Goal: Information Seeking & Learning: Check status

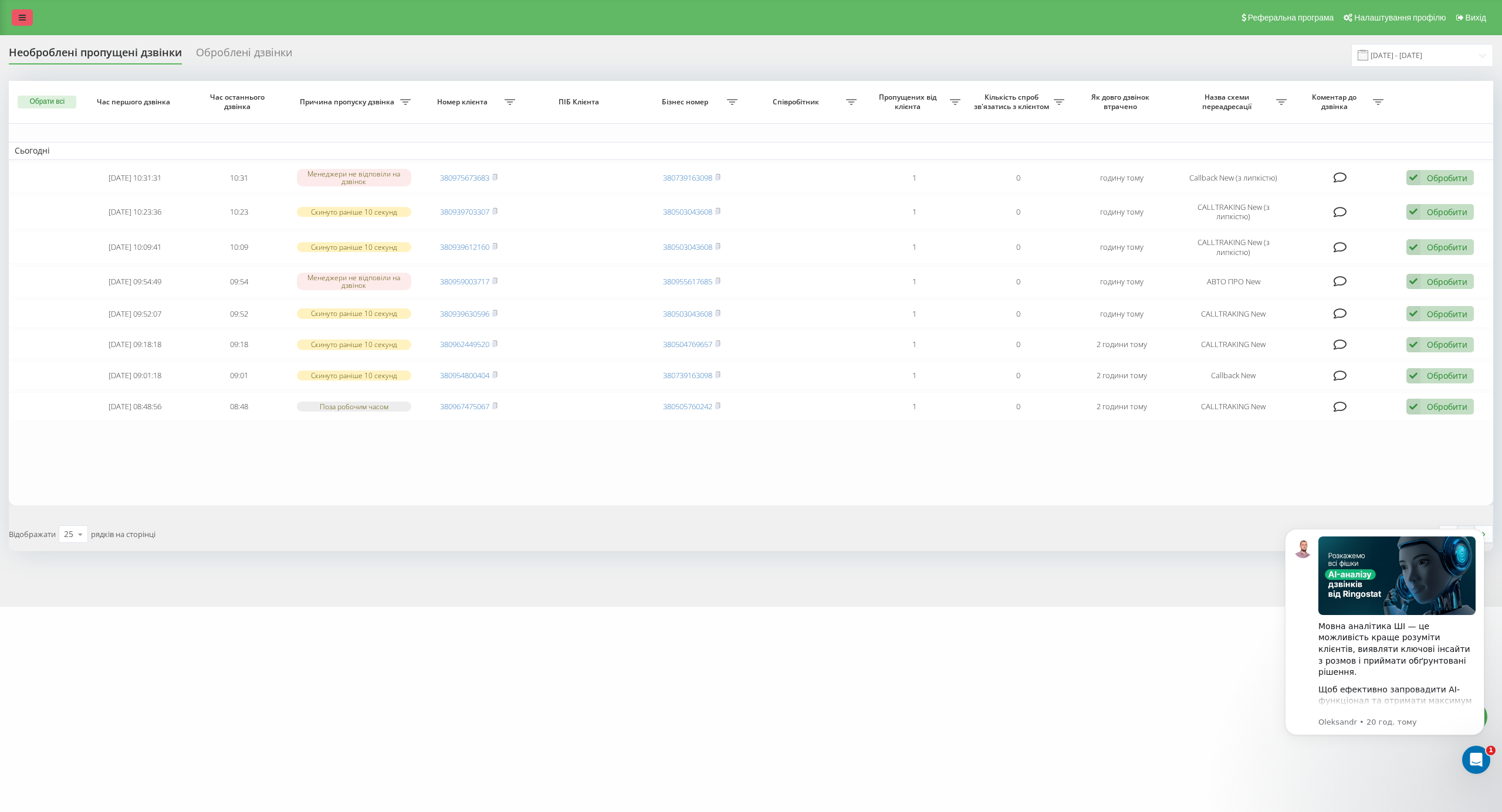
click at [23, 23] on link at bounding box center [23, 17] width 21 height 17
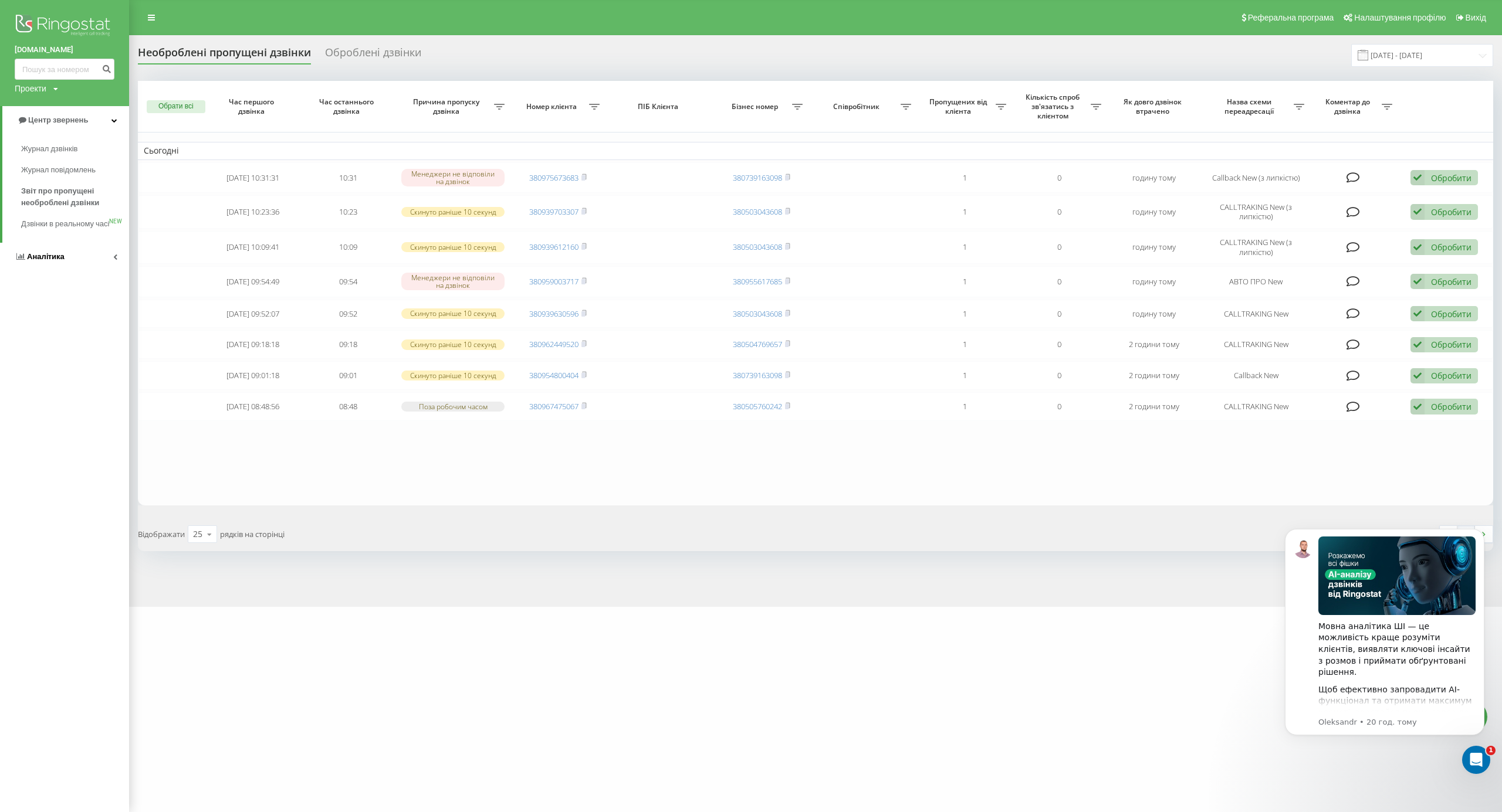
click at [78, 271] on link "Аналiтика" at bounding box center [64, 256] width 129 height 28
click at [78, 188] on span "Співробітники у реальному часі" at bounding box center [66, 182] width 89 height 23
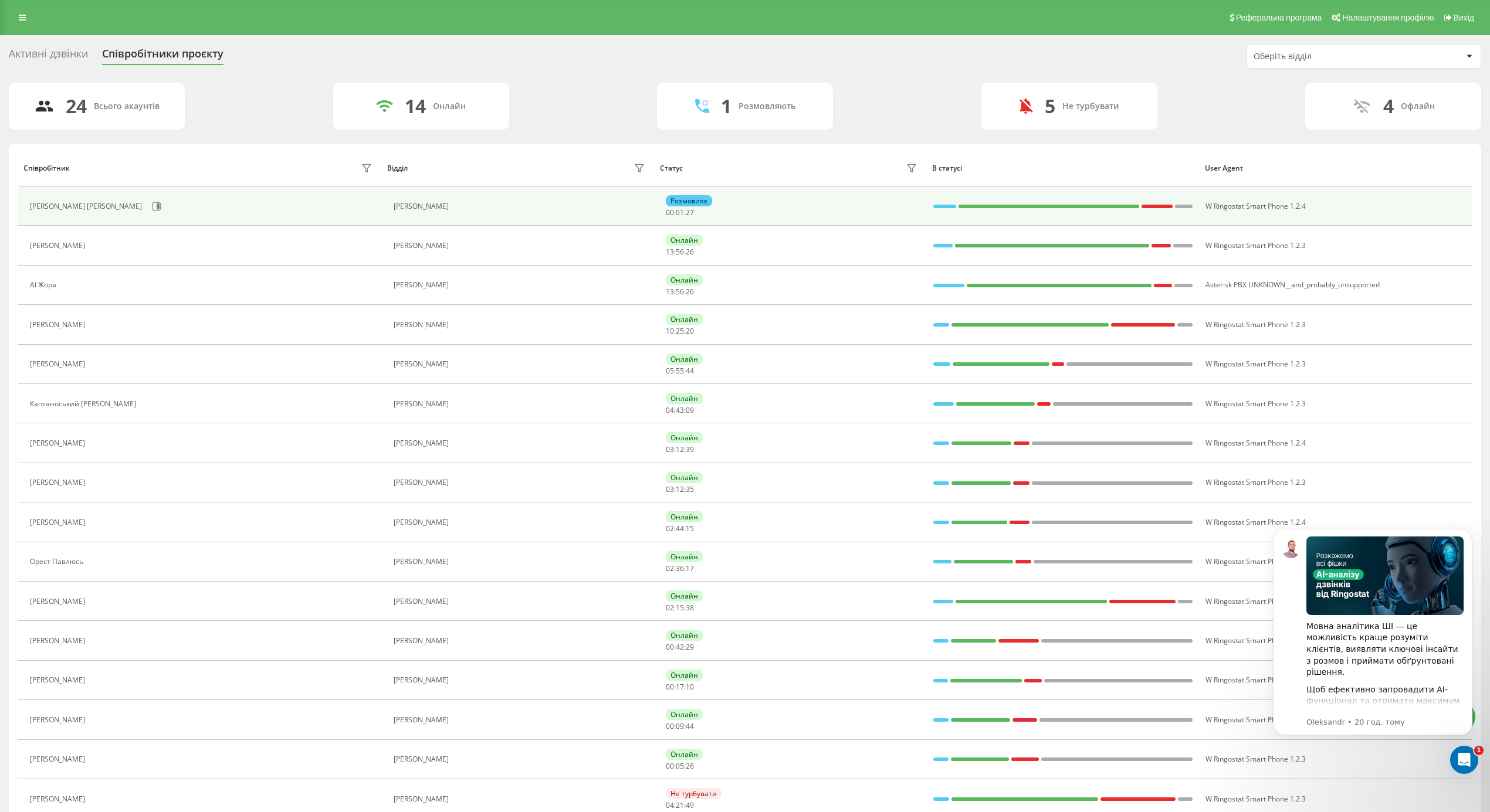
click at [376, 212] on td "[PERSON_NAME] [PERSON_NAME]" at bounding box center [200, 206] width 364 height 39
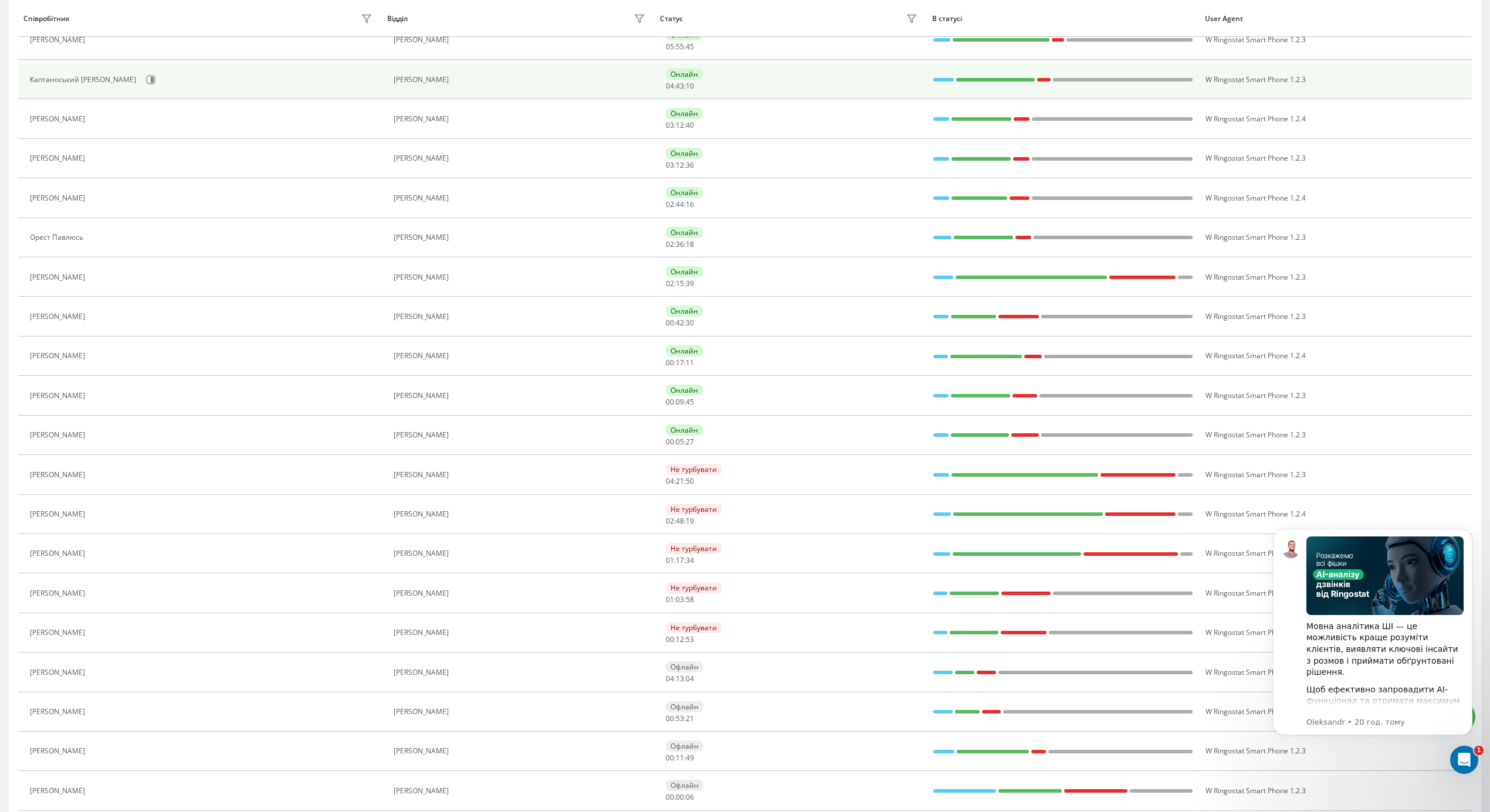
scroll to position [372, 0]
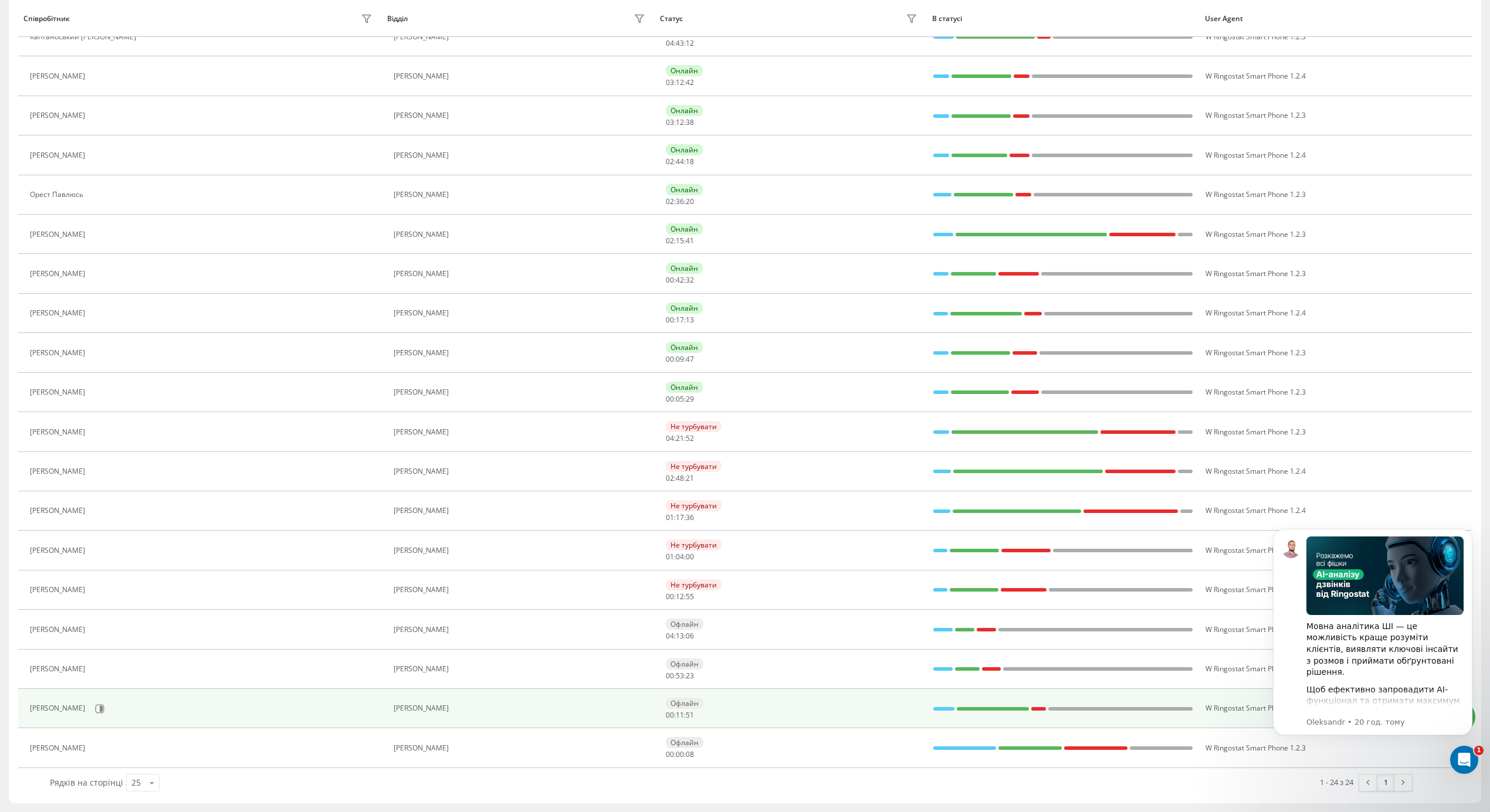
click at [50, 714] on div "[PERSON_NAME]" at bounding box center [203, 709] width 346 height 20
click at [47, 706] on div "[PERSON_NAME]" at bounding box center [59, 708] width 58 height 8
click at [602, 697] on td "[PERSON_NAME]" at bounding box center [519, 709] width 273 height 39
click at [773, 711] on div "Офлайн 00 : 11 : 53" at bounding box center [794, 708] width 255 height 22
click at [224, 700] on div "[PERSON_NAME]" at bounding box center [203, 709] width 346 height 20
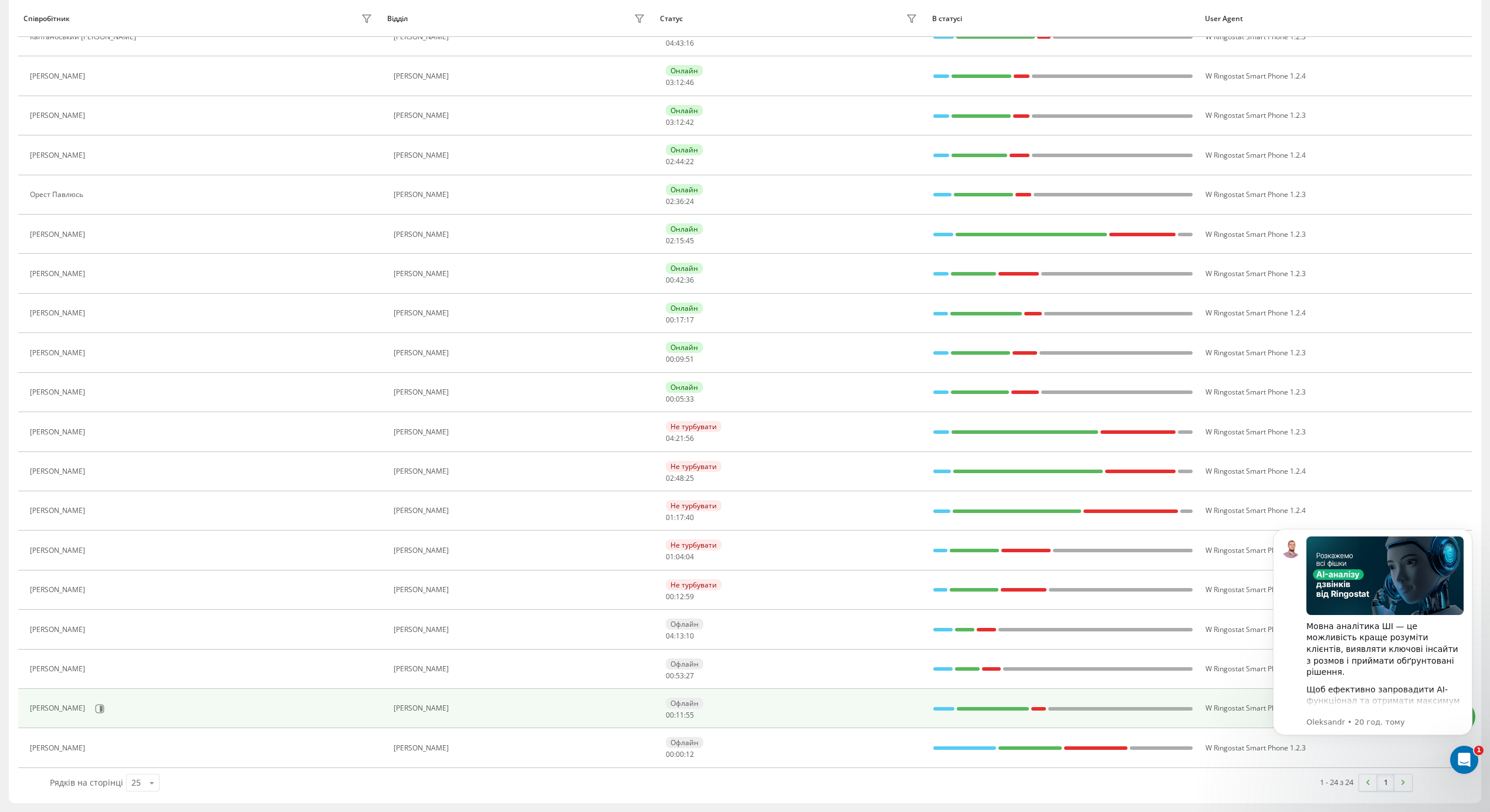
click at [224, 700] on div "[PERSON_NAME]" at bounding box center [203, 709] width 346 height 20
click at [43, 701] on div "[PERSON_NAME]" at bounding box center [203, 709] width 346 height 20
click at [99, 710] on icon at bounding box center [101, 709] width 3 height 6
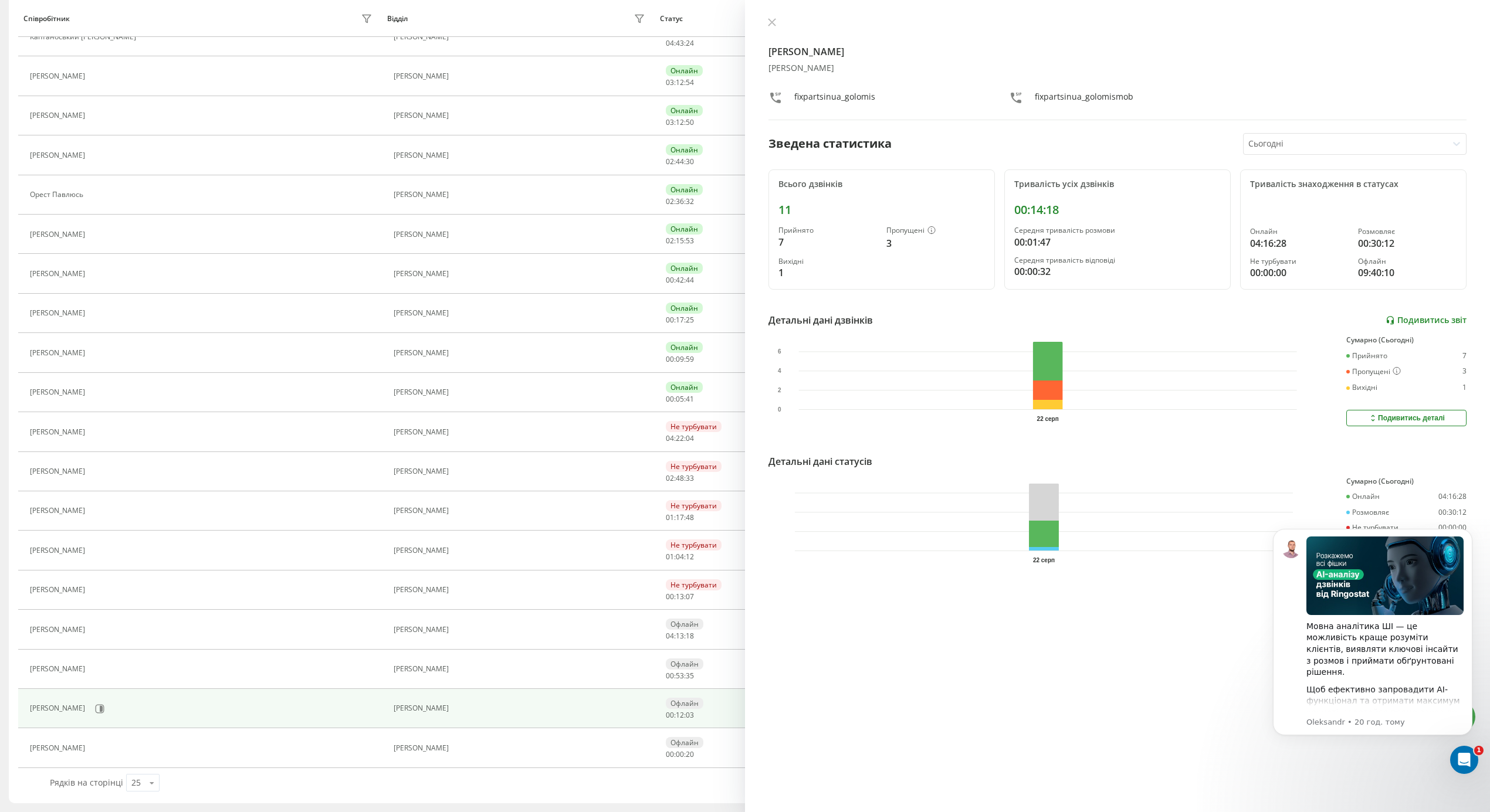
click at [1418, 319] on link "Подивитись звіт" at bounding box center [1426, 320] width 81 height 10
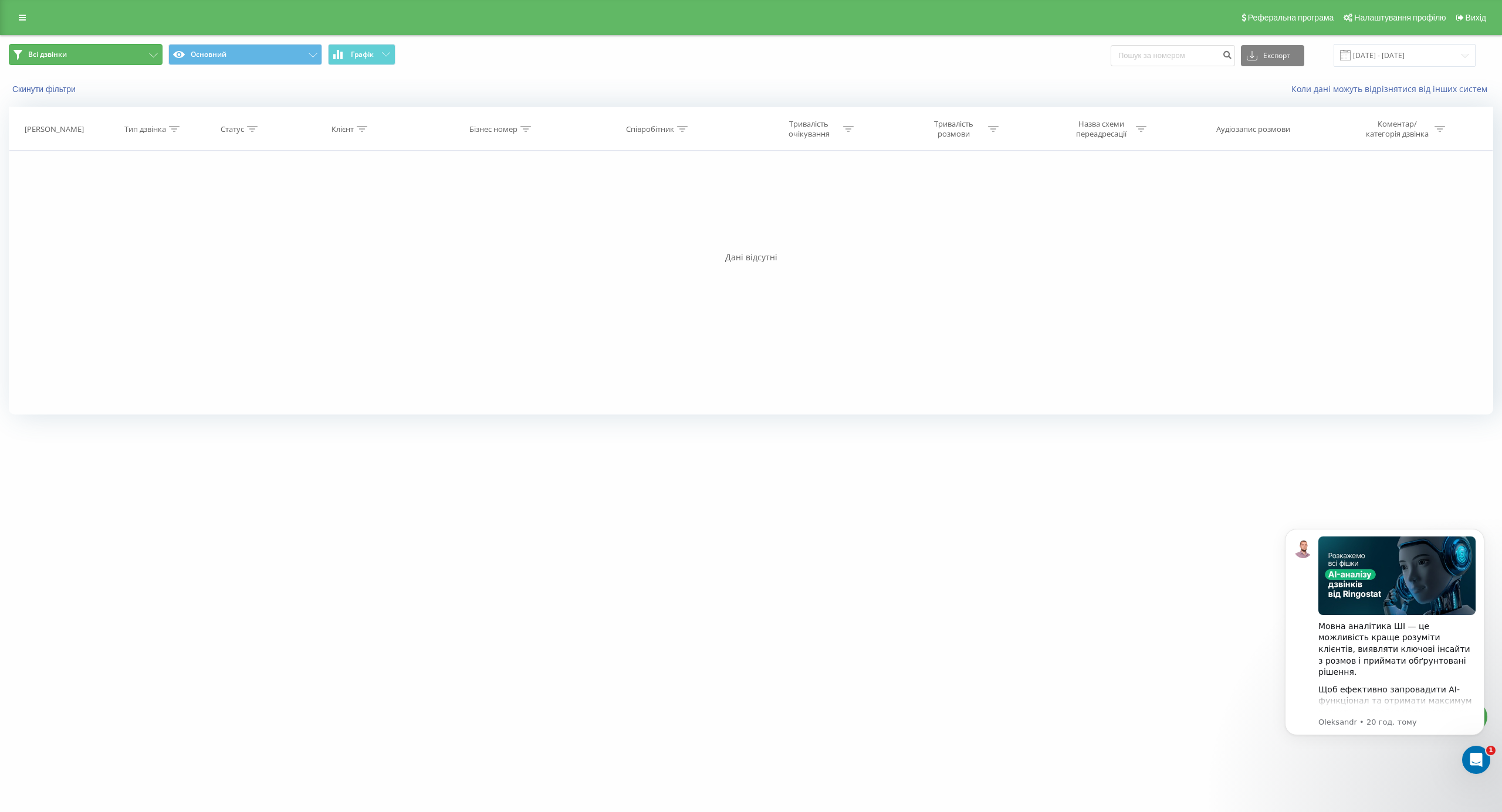
click at [84, 56] on button "Всі дзвінки" at bounding box center [86, 54] width 154 height 21
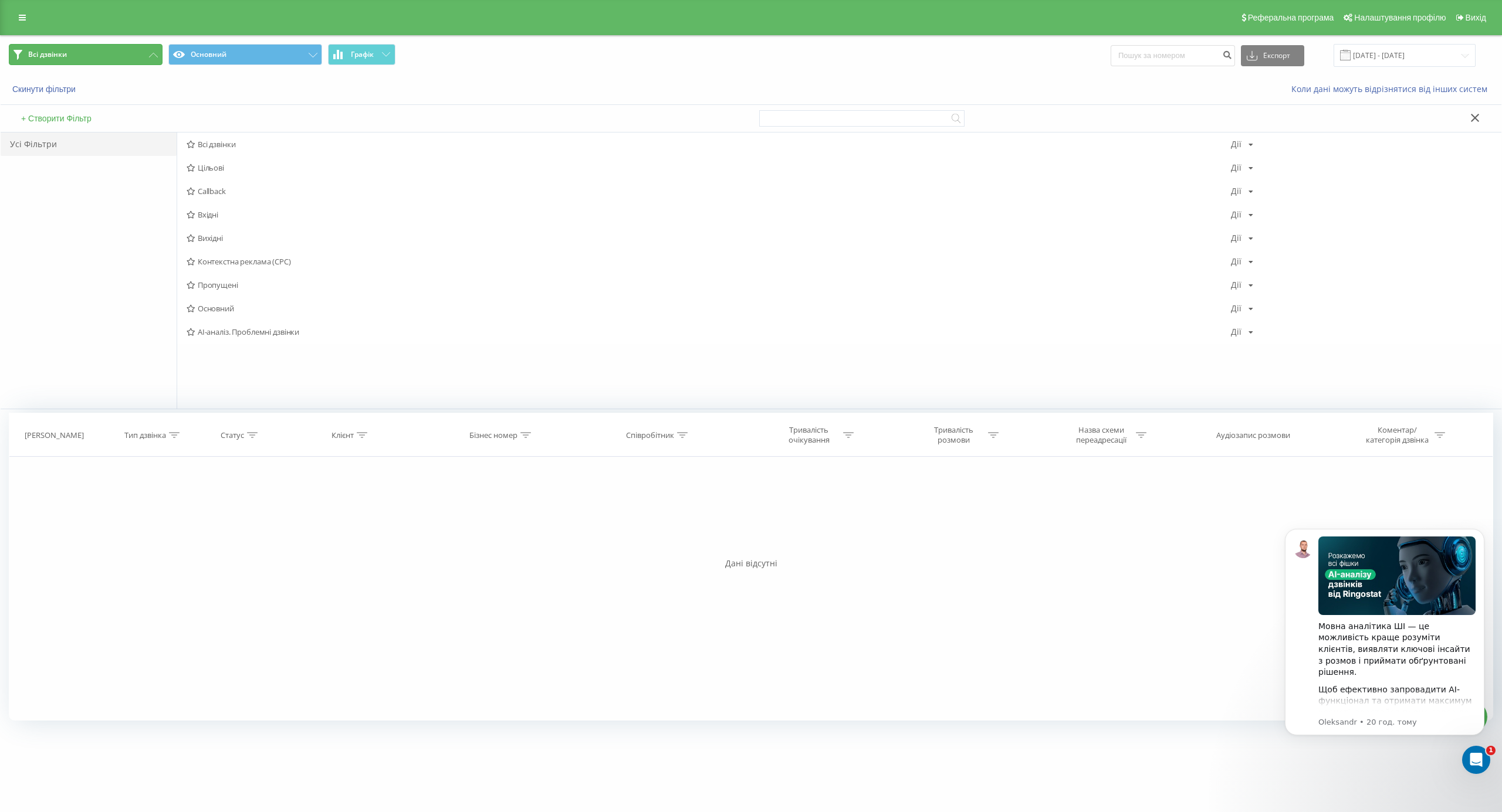
click at [84, 57] on button "Всі дзвінки" at bounding box center [86, 54] width 154 height 21
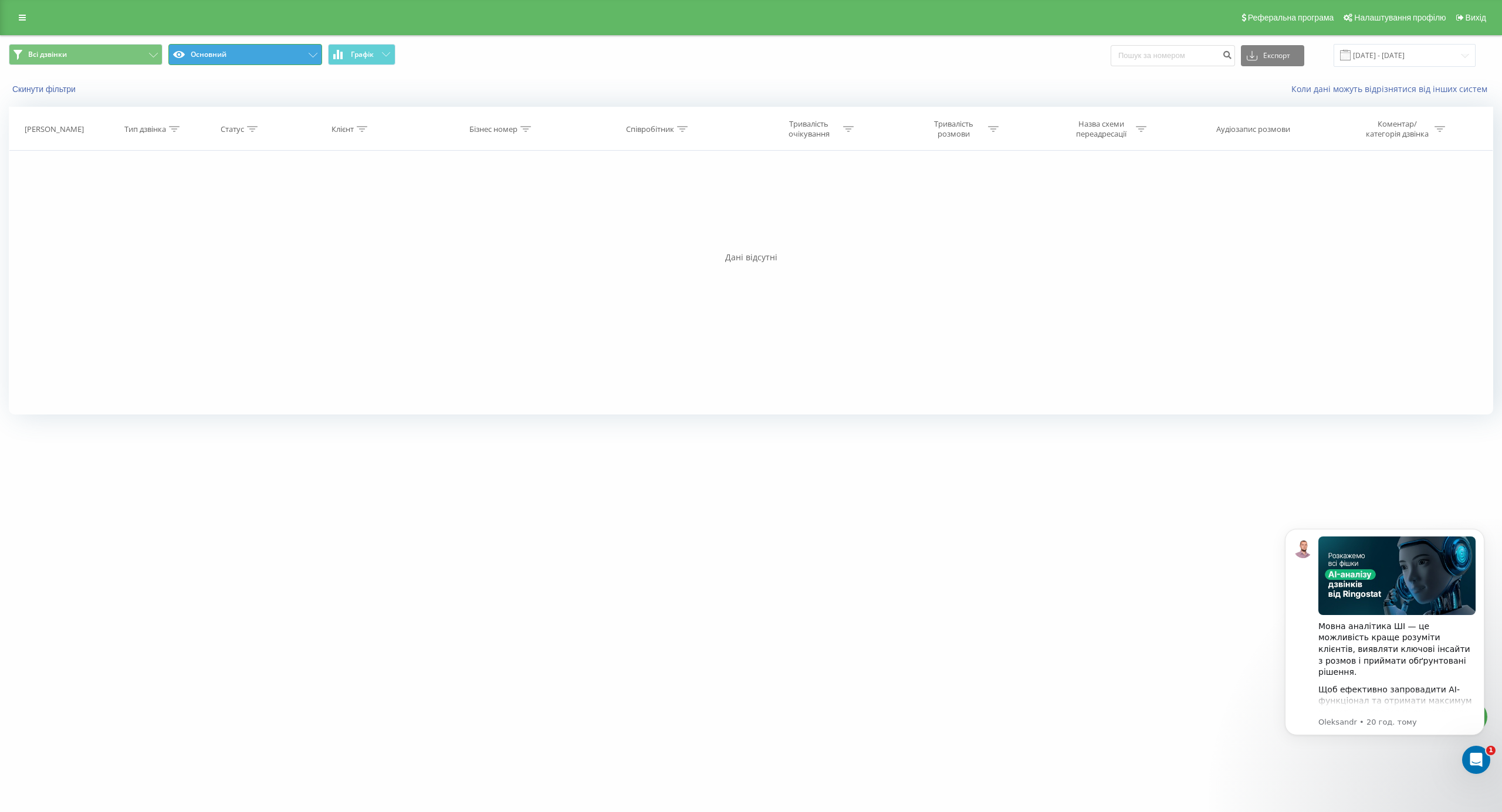
click at [273, 50] on button "Основний" at bounding box center [245, 54] width 154 height 21
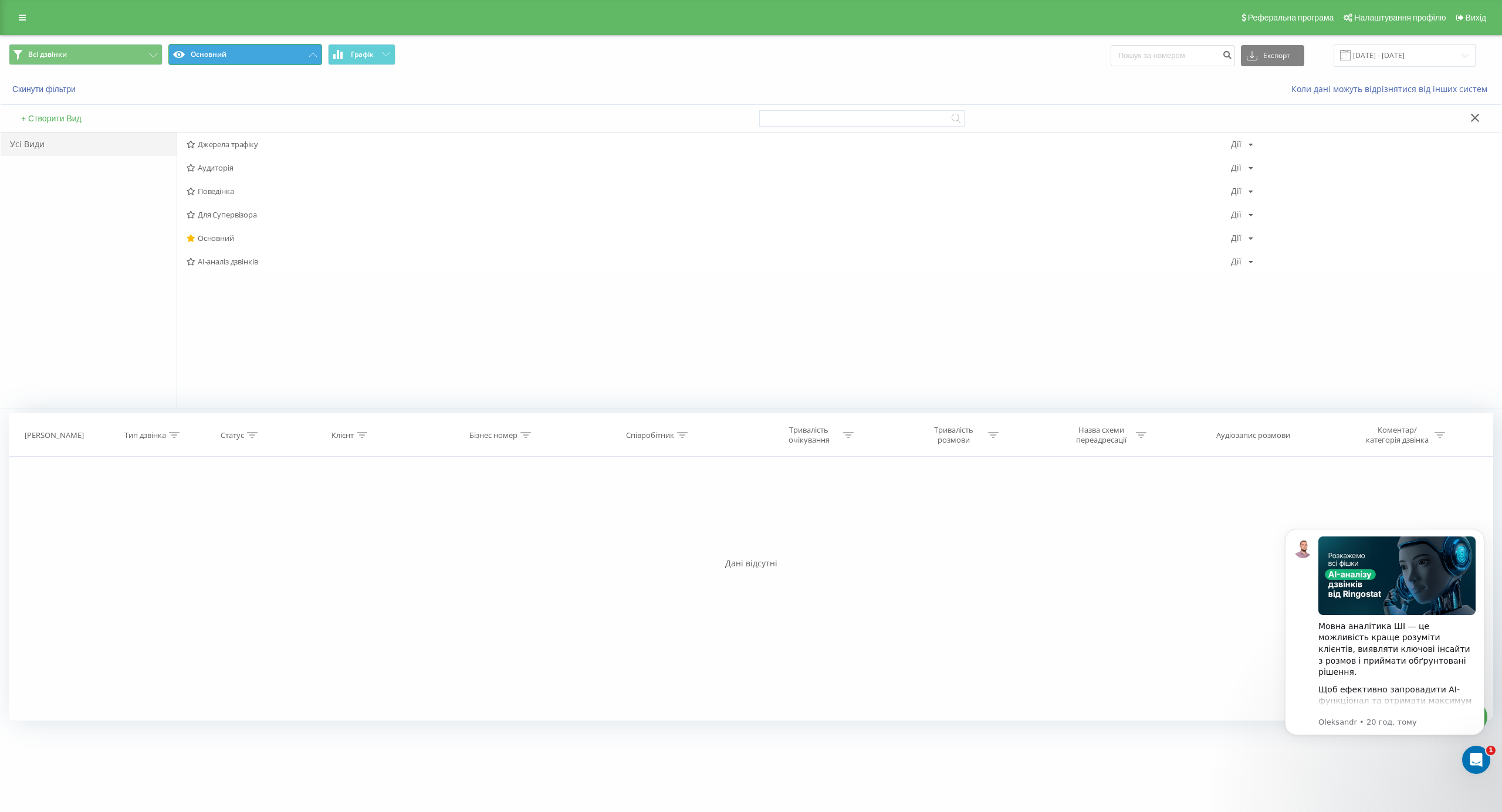
click at [273, 50] on button "Основний" at bounding box center [245, 54] width 154 height 21
